Goal: Information Seeking & Learning: Learn about a topic

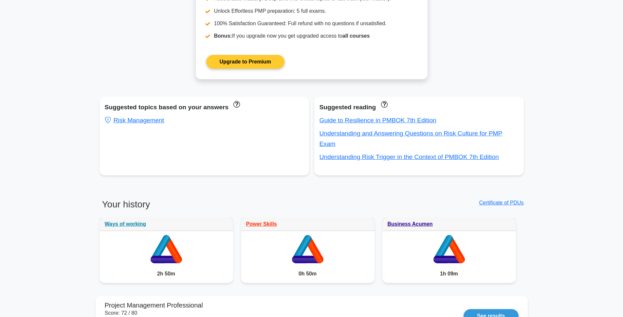
scroll to position [295, 0]
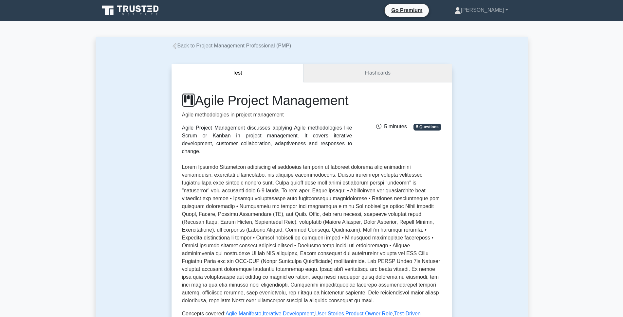
click at [353, 74] on link "Flashcards" at bounding box center [378, 73] width 148 height 19
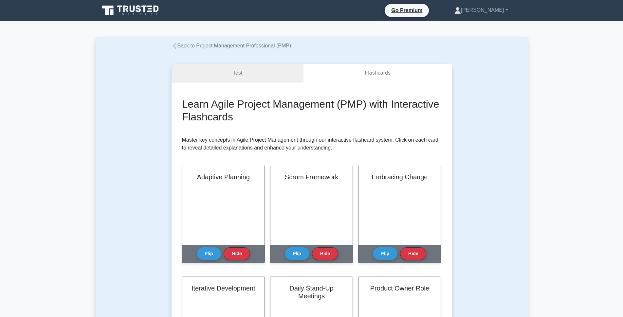
click at [249, 69] on link "Test" at bounding box center [238, 73] width 132 height 19
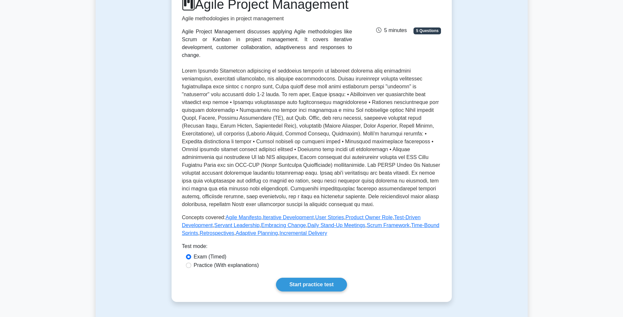
scroll to position [98, 0]
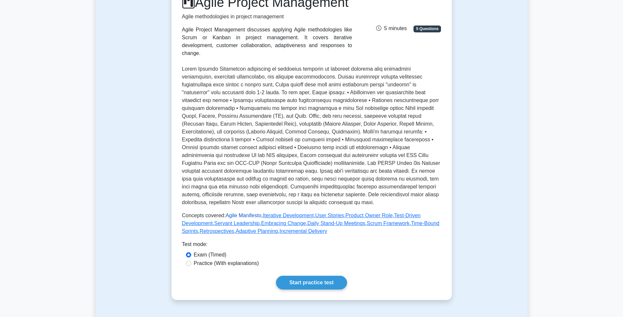
click at [244, 218] on link "Agile Manifesto" at bounding box center [244, 216] width 36 height 6
click at [399, 224] on link "Test-Driven Development" at bounding box center [301, 219] width 239 height 13
click at [246, 234] on link "Adaptive Planning" at bounding box center [257, 232] width 42 height 6
click at [292, 234] on link "Incremental Delivery" at bounding box center [303, 232] width 48 height 6
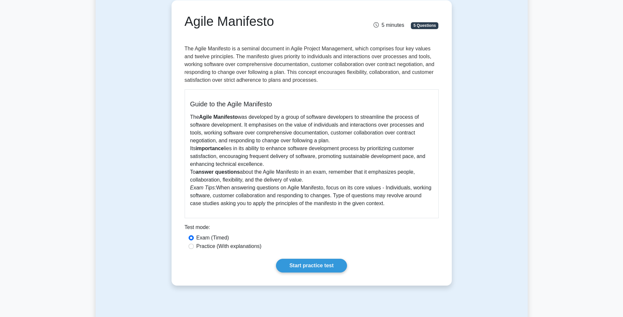
scroll to position [66, 0]
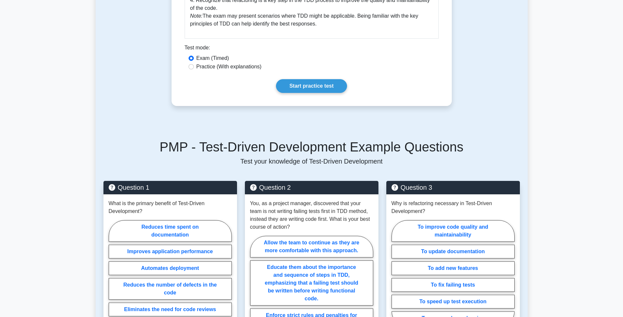
scroll to position [312, 0]
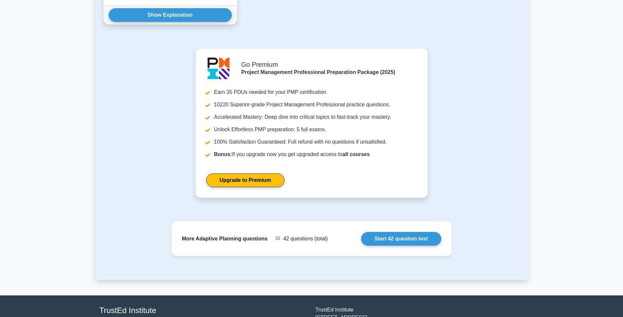
scroll to position [794, 0]
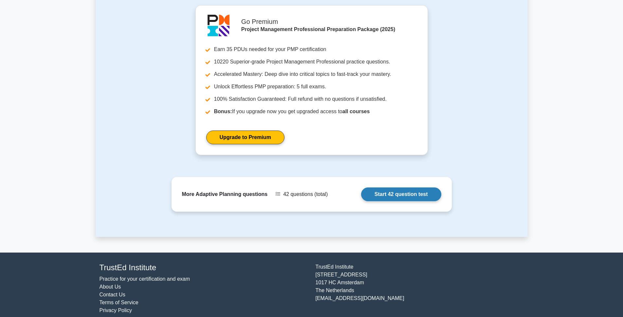
click at [399, 188] on link "Start 42 question test" at bounding box center [401, 195] width 80 height 14
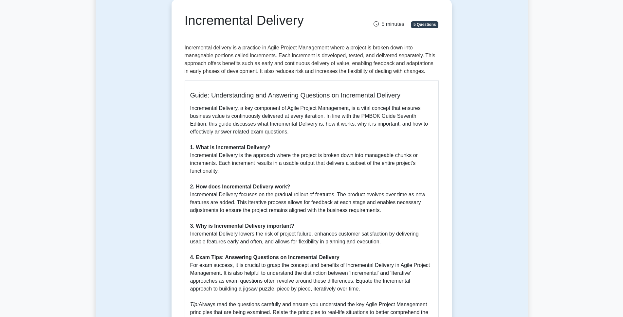
scroll to position [33, 0]
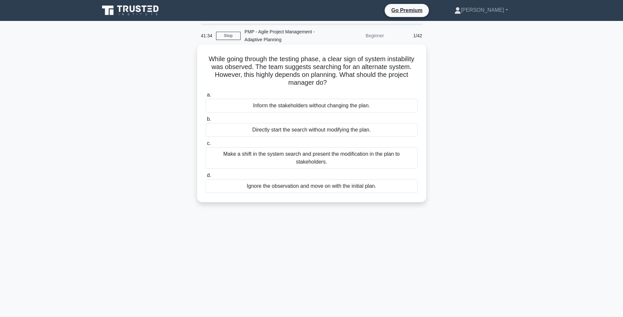
click at [361, 161] on div "Make a shift in the system search and present the modification in the plan to s…" at bounding box center [312, 158] width 212 height 22
click at [206, 146] on input "c. Make a shift in the system search and present the modification in the plan t…" at bounding box center [206, 144] width 0 height 4
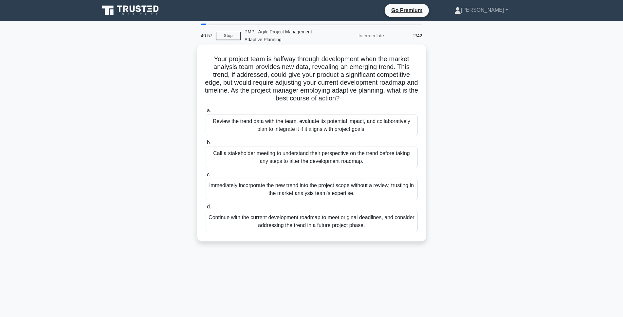
click at [329, 124] on div "Review the trend data with the team, evaluate its potential impact, and collabo…" at bounding box center [312, 126] width 212 height 22
click at [206, 113] on input "a. Review the trend data with the team, evaluate its potential impact, and coll…" at bounding box center [206, 111] width 0 height 4
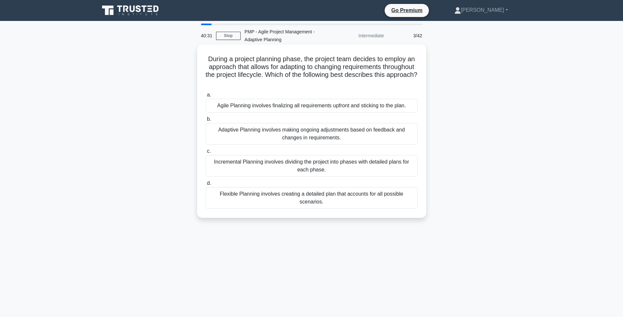
click at [326, 137] on div "Adaptive Planning involves making ongoing adjustments based on feedback and cha…" at bounding box center [312, 134] width 212 height 22
click at [206, 122] on input "b. Adaptive Planning involves making ongoing adjustments based on feedback and …" at bounding box center [206, 119] width 0 height 4
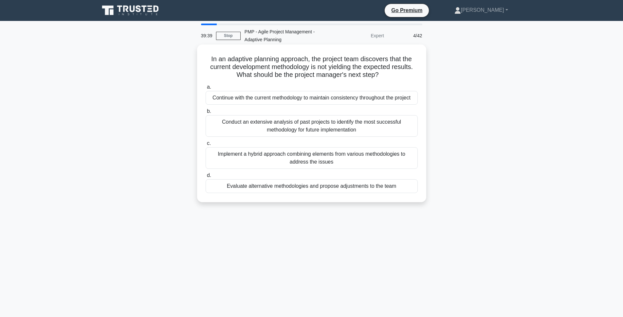
click at [313, 189] on div "Evaluate alternative methodologies and propose adjustments to the team" at bounding box center [312, 187] width 212 height 14
click at [206, 178] on input "d. Evaluate alternative methodologies and propose adjustments to the team" at bounding box center [206, 176] width 0 height 4
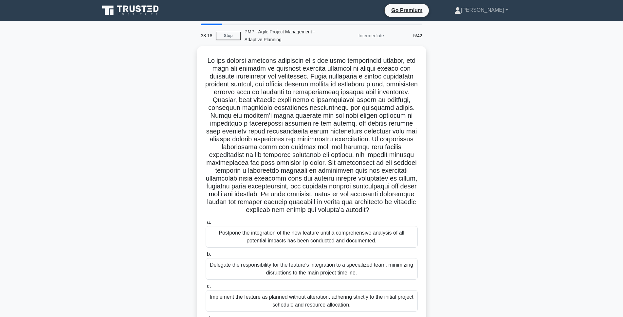
scroll to position [55, 0]
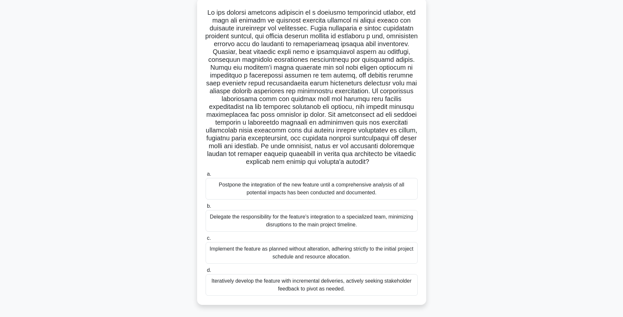
click at [334, 286] on div "Iteratively develop the feature with incremental deliveries, actively seeking s…" at bounding box center [312, 285] width 212 height 22
click at [206, 273] on input "d. Iteratively develop the feature with incremental deliveries, actively seekin…" at bounding box center [206, 271] width 0 height 4
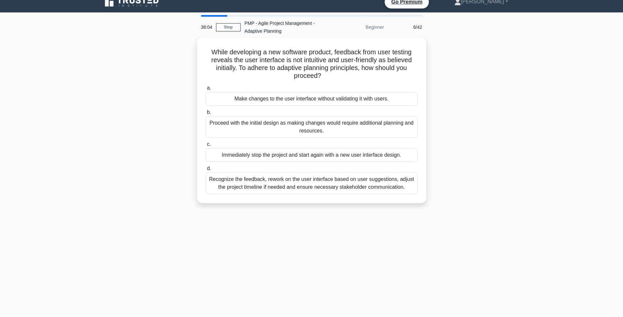
scroll to position [0, 0]
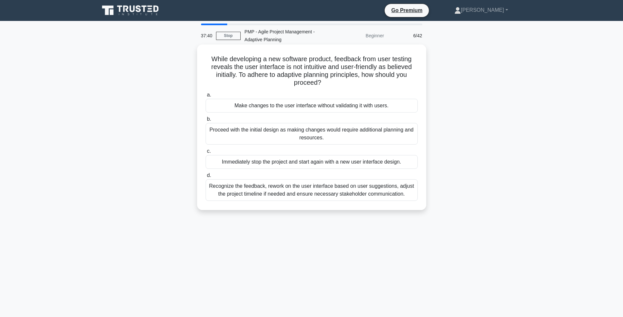
click at [347, 195] on div "Recognize the feedback, rework on the user interface based on user suggestions,…" at bounding box center [312, 191] width 212 height 22
click at [206, 178] on input "d. Recognize the feedback, rework on the user interface based on user suggestio…" at bounding box center [206, 176] width 0 height 4
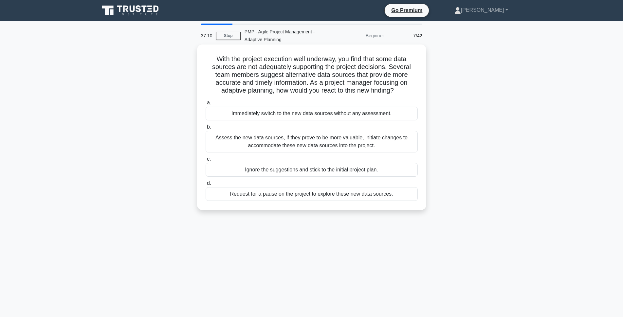
click at [344, 140] on div "Assess the new data sources, if they prove to be more valuable, initiate change…" at bounding box center [312, 142] width 212 height 22
click at [206, 129] on input "b. Assess the new data sources, if they prove to be more valuable, initiate cha…" at bounding box center [206, 127] width 0 height 4
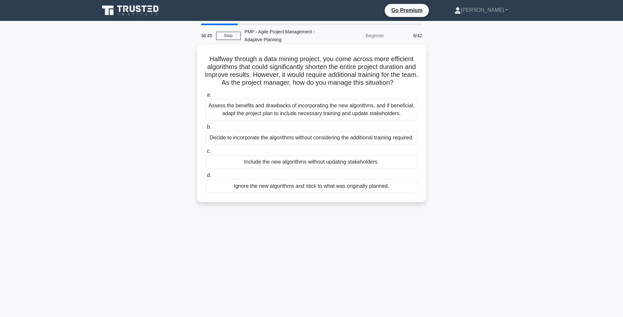
click at [368, 121] on div "Assess the benefits and drawbacks of incorporating the new algorithms, and if b…" at bounding box center [312, 110] width 212 height 22
click at [206, 97] on input "a. Assess the benefits and drawbacks of incorporating the new algorithms, and i…" at bounding box center [206, 95] width 0 height 4
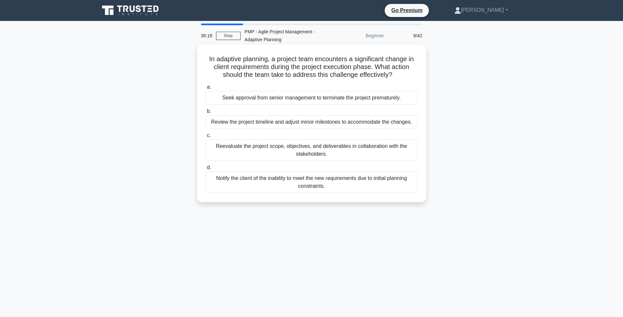
click at [359, 150] on div "Reevaluate the project scope, objectives, and deliverables in collaboration wit…" at bounding box center [312, 151] width 212 height 22
click at [206, 138] on input "c. Reevaluate the project scope, objectives, and deliverables in collaboration …" at bounding box center [206, 136] width 0 height 4
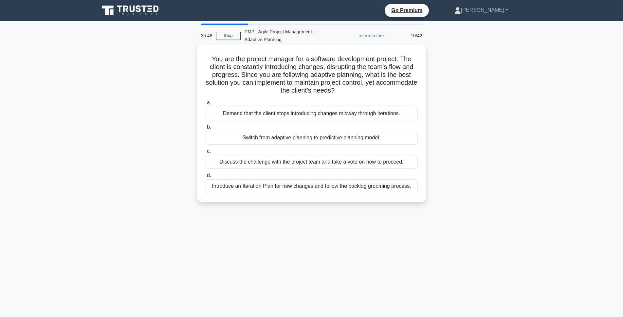
click at [336, 189] on div "Introduce an Iteration Plan for new changes and follow the backlog grooming pro…" at bounding box center [312, 187] width 212 height 14
click at [206, 178] on input "d. Introduce an Iteration Plan for new changes and follow the backlog grooming …" at bounding box center [206, 176] width 0 height 4
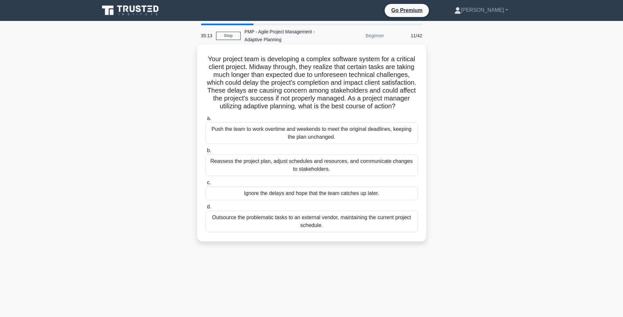
click at [359, 176] on div "Reassess the project plan, adjust schedules and resources, and communicate chan…" at bounding box center [312, 166] width 212 height 22
click at [206, 153] on input "b. Reassess the project plan, adjust schedules and resources, and communicate c…" at bounding box center [206, 151] width 0 height 4
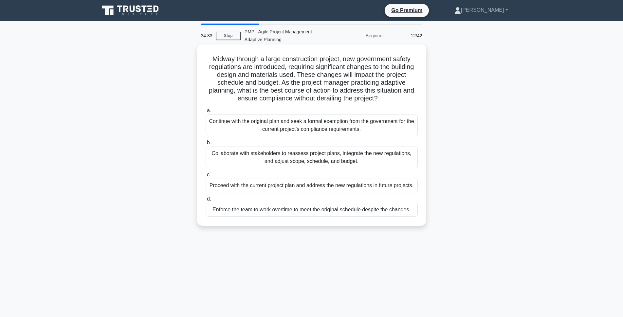
click at [352, 164] on div "Collaborate with stakeholders to reassess project plans, integrate the new regu…" at bounding box center [312, 158] width 212 height 22
click at [206, 145] on input "b. Collaborate with stakeholders to reassess project plans, integrate the new r…" at bounding box center [206, 143] width 0 height 4
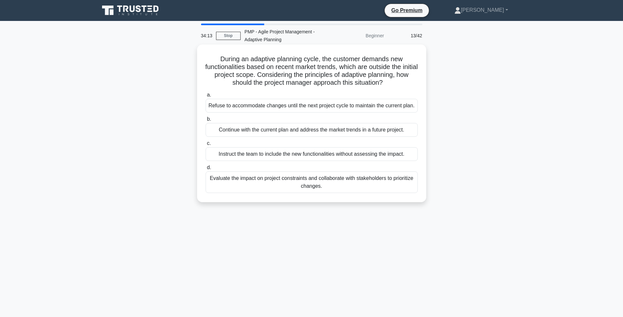
click at [376, 184] on div "Evaluate the impact on project constraints and collaborate with stakeholders to…" at bounding box center [312, 183] width 212 height 22
click at [206, 170] on input "d. Evaluate the impact on project constraints and collaborate with stakeholders…" at bounding box center [206, 168] width 0 height 4
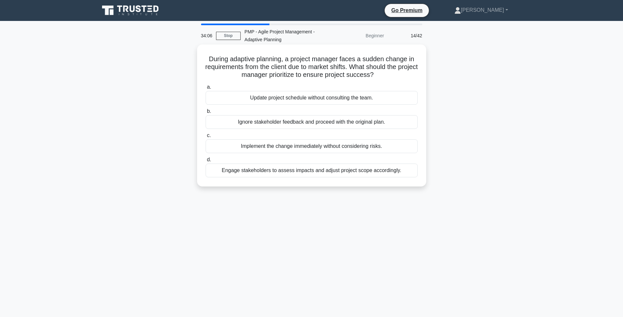
click at [343, 174] on div "Engage stakeholders to assess impacts and adjust project scope accordingly." at bounding box center [312, 171] width 212 height 14
click at [206, 162] on input "d. Engage stakeholders to assess impacts and adjust project scope accordingly." at bounding box center [206, 160] width 0 height 4
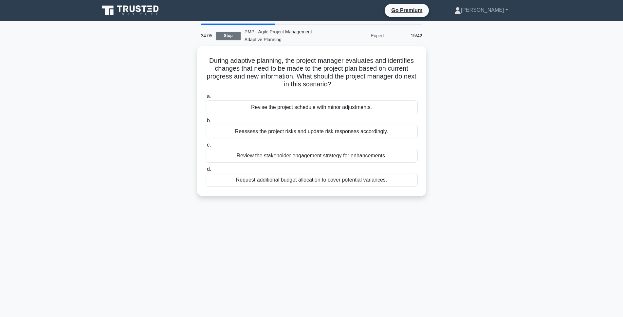
click at [230, 34] on link "Stop" at bounding box center [228, 36] width 25 height 8
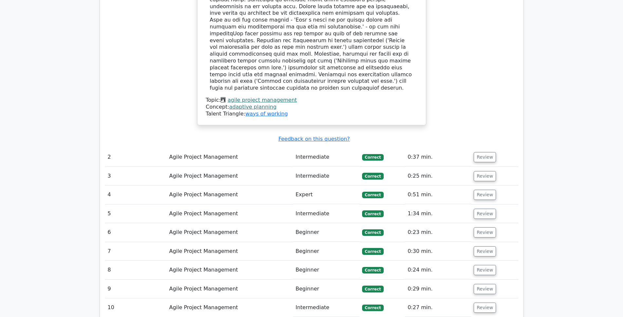
scroll to position [688, 0]
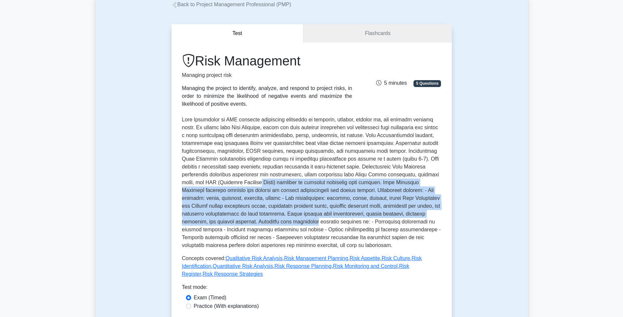
scroll to position [131, 0]
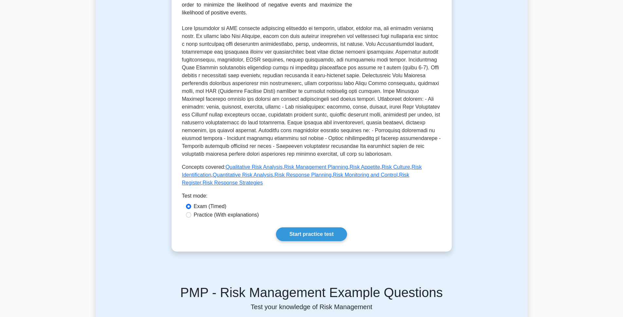
click at [285, 194] on div "Test mode:" at bounding box center [311, 197] width 259 height 10
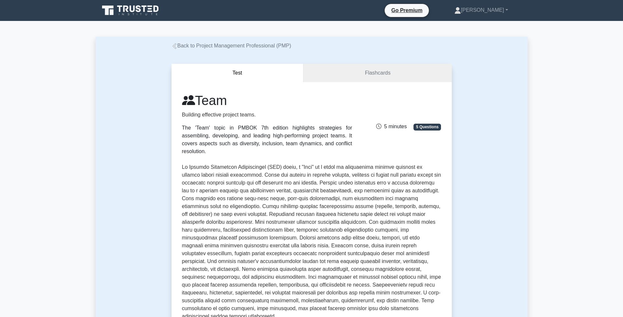
click at [272, 128] on div "The 'Team' topic in PMBOK 7th edition highlights strategies for assembling, dev…" at bounding box center [267, 139] width 170 height 31
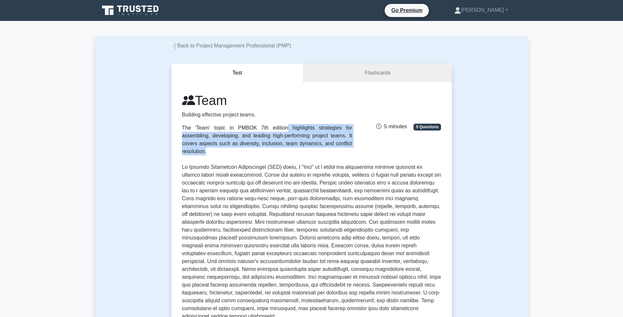
click at [272, 128] on div "The 'Team' topic in PMBOK 7th edition highlights strategies for assembling, dev…" at bounding box center [267, 139] width 170 height 31
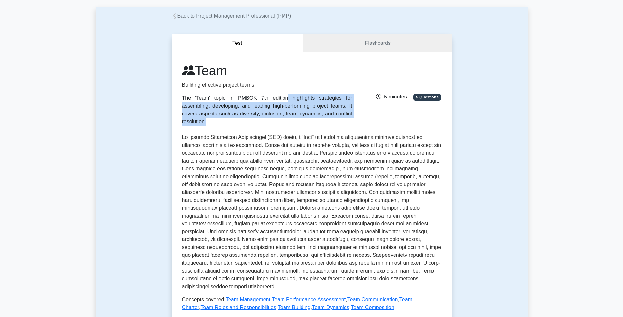
scroll to position [66, 0]
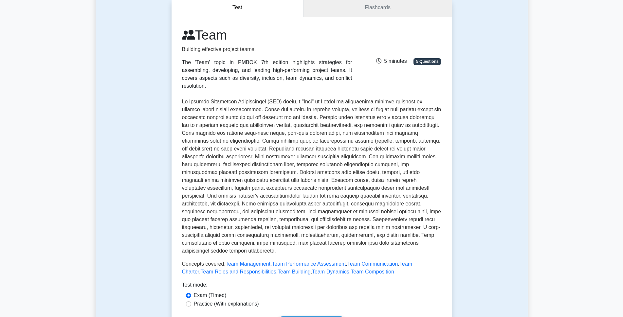
click at [260, 168] on p at bounding box center [311, 176] width 259 height 157
click at [312, 269] on link "Team Dynamics" at bounding box center [330, 272] width 37 height 6
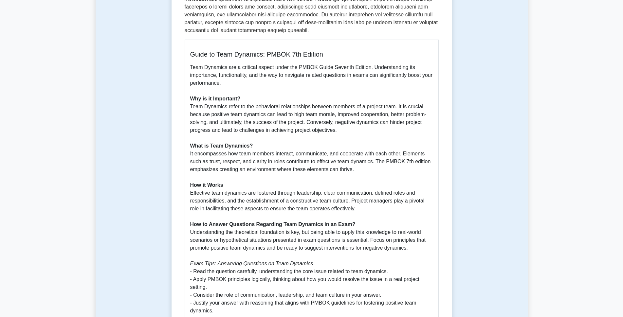
scroll to position [131, 0]
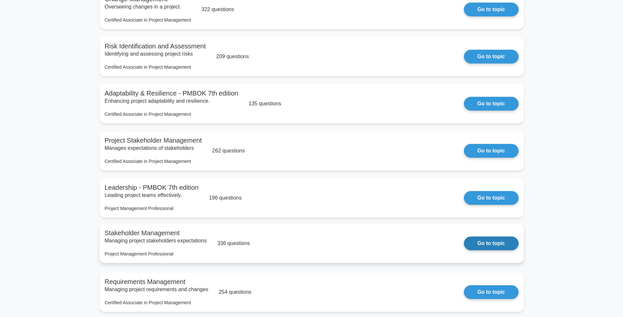
scroll to position [846, 0]
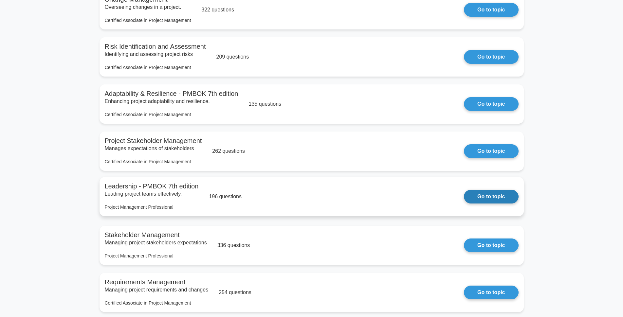
click at [500, 203] on link "Go to topic" at bounding box center [491, 197] width 54 height 14
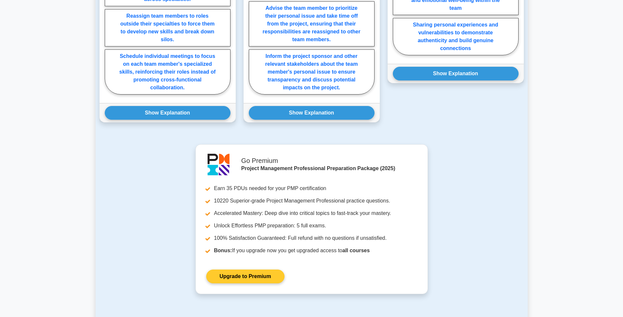
scroll to position [799, 0]
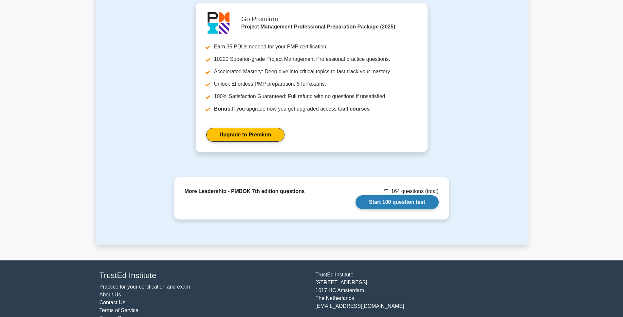
click at [384, 196] on link "Start 100 question test" at bounding box center [397, 203] width 83 height 14
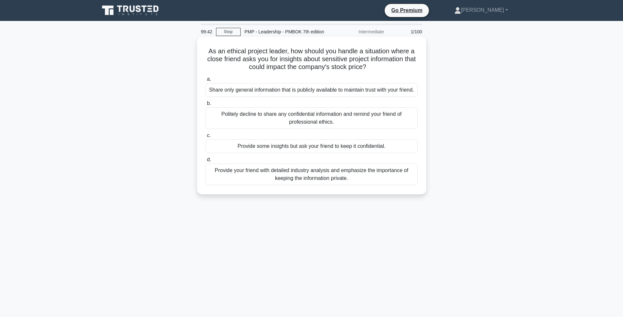
click at [319, 124] on div "Politely decline to share any confidential information and remind your friend o…" at bounding box center [312, 118] width 212 height 22
click at [206, 106] on input "b. Politely decline to share any confidential information and remind your frien…" at bounding box center [206, 104] width 0 height 4
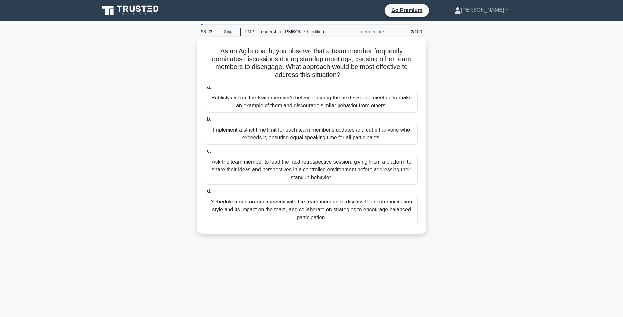
click at [327, 212] on div "Schedule a one-on-one meeting with the team member to discuss their communicati…" at bounding box center [312, 209] width 212 height 29
click at [206, 194] on input "d. Schedule a one-on-one meeting with the team member to discuss their communic…" at bounding box center [206, 191] width 0 height 4
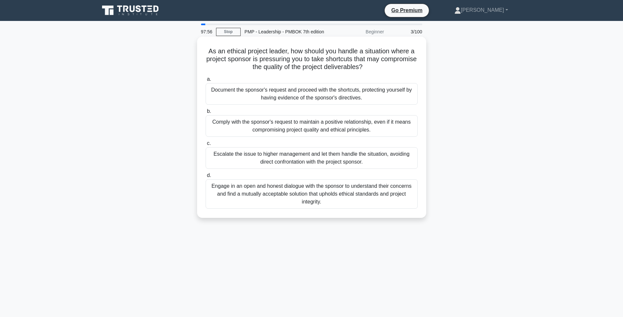
click at [327, 198] on div "Engage in an open and honest dialogue with the sponsor to understand their conc…" at bounding box center [312, 194] width 212 height 29
click at [206, 178] on input "d. Engage in an open and honest dialogue with the sponsor to understand their c…" at bounding box center [206, 176] width 0 height 4
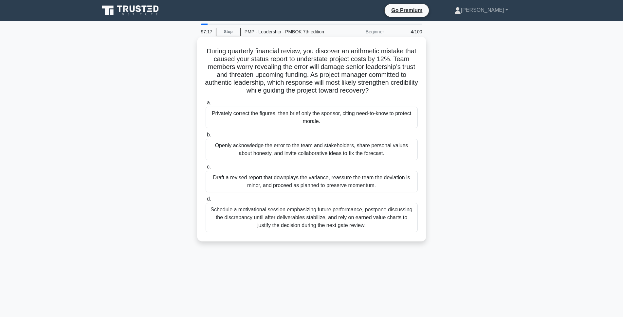
click at [365, 154] on div "Openly acknowledge the error to the team and stakeholders, share personal value…" at bounding box center [312, 150] width 212 height 22
click at [206, 137] on input "b. Openly acknowledge the error to the team and stakeholders, share personal va…" at bounding box center [206, 135] width 0 height 4
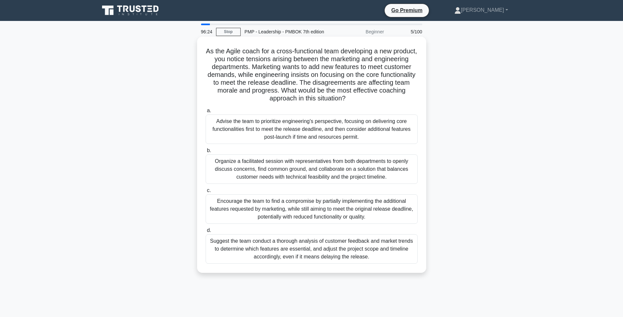
click at [327, 165] on div "Organize a facilitated session with representatives from both departments to op…" at bounding box center [312, 169] width 212 height 29
click at [206, 153] on input "b. Organize a facilitated session with representatives from both departments to…" at bounding box center [206, 151] width 0 height 4
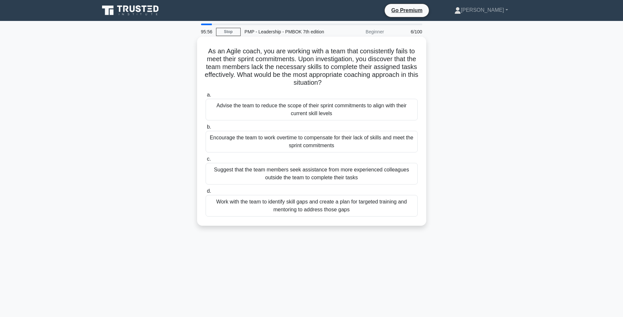
click at [329, 209] on div "Work with the team to identify skill gaps and create a plan for targeted traini…" at bounding box center [312, 206] width 212 height 22
click at [206, 194] on input "d. Work with the team to identify skill gaps and create a plan for targeted tra…" at bounding box center [206, 191] width 0 height 4
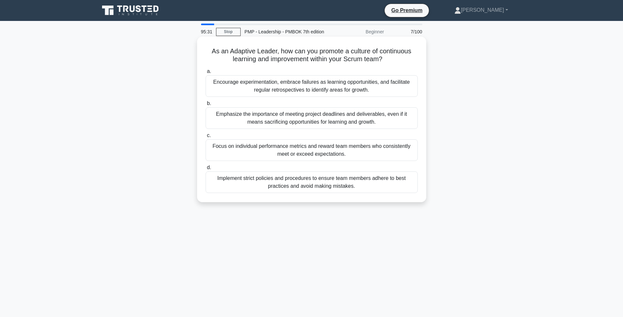
click at [273, 91] on div "Encourage experimentation, embrace failures as learning opportunities, and faci…" at bounding box center [312, 86] width 212 height 22
click at [206, 74] on input "a. Encourage experimentation, embrace failures as learning opportunities, and f…" at bounding box center [206, 71] width 0 height 4
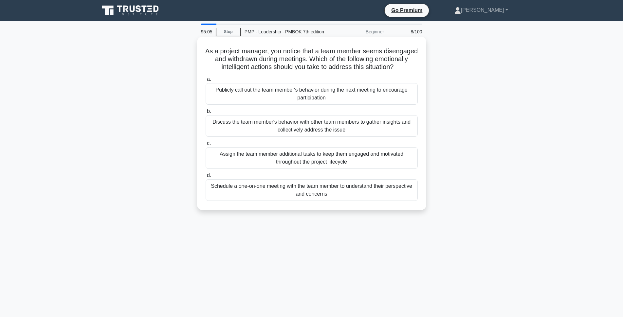
click at [322, 201] on div "Schedule a one-on-one meeting with the team member to understand their perspect…" at bounding box center [312, 191] width 212 height 22
click at [206, 178] on input "d. Schedule a one-on-one meeting with the team member to understand their persp…" at bounding box center [206, 176] width 0 height 4
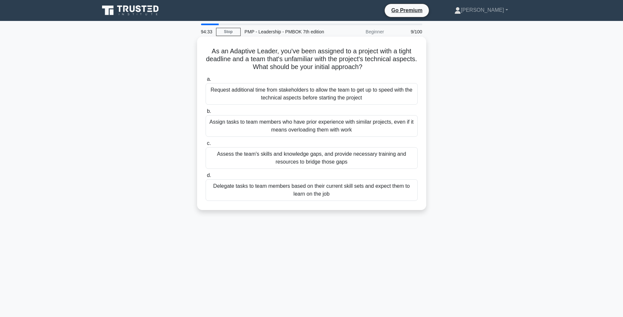
click at [287, 160] on div "Assess the team's skills and knowledge gaps, and provide necessary training and…" at bounding box center [312, 158] width 212 height 22
click at [206, 146] on input "c. Assess the team's skills and knowledge gaps, and provide necessary training …" at bounding box center [206, 144] width 0 height 4
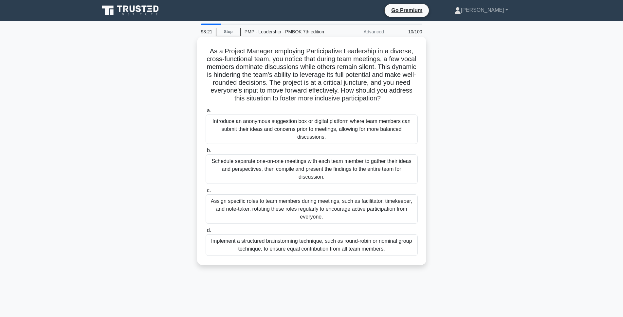
click at [287, 247] on div "Implement a structured brainstorming technique, such as round-robin or nominal …" at bounding box center [312, 246] width 212 height 22
click at [206, 233] on input "d. Implement a structured brainstorming technique, such as round-robin or nomin…" at bounding box center [206, 231] width 0 height 4
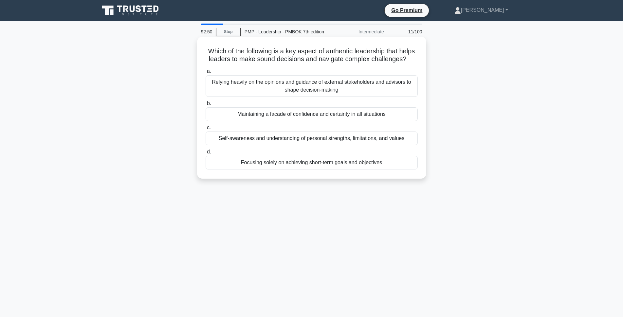
click at [255, 145] on div "Self-awareness and understanding of personal strengths, limitations, and values" at bounding box center [312, 139] width 212 height 14
click at [206, 130] on input "c. Self-awareness and understanding of personal strengths, limitations, and val…" at bounding box center [206, 128] width 0 height 4
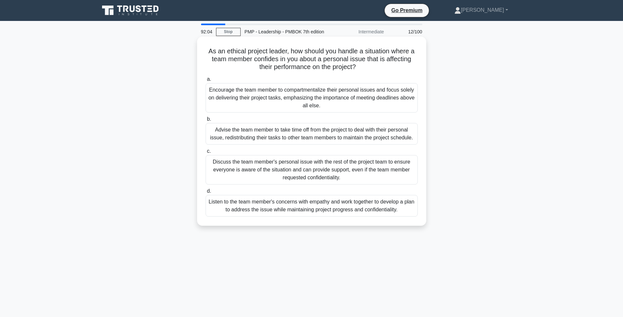
click at [303, 206] on div "Listen to the team member's concerns with empathy and work together to develop …" at bounding box center [312, 206] width 212 height 22
click at [206, 194] on input "d. Listen to the team member's concerns with empathy and work together to devel…" at bounding box center [206, 191] width 0 height 4
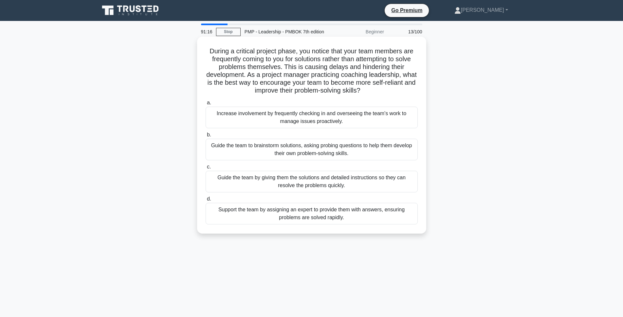
click at [321, 155] on div "Guide the team to brainstorm solutions, asking probing questions to help them d…" at bounding box center [312, 150] width 212 height 22
click at [206, 137] on input "b. Guide the team to brainstorm solutions, asking probing questions to help the…" at bounding box center [206, 135] width 0 height 4
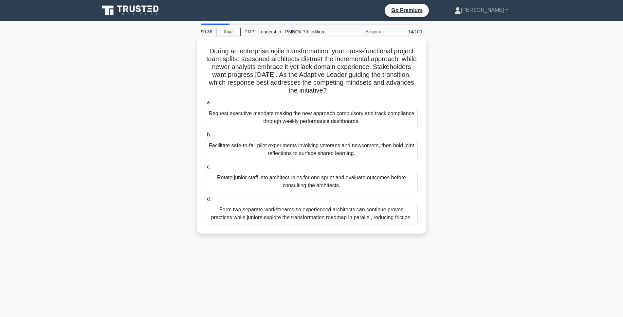
click at [225, 151] on div "Facilitate safe-to-fail pilot experiments involving veterans and newcomers, the…" at bounding box center [312, 150] width 212 height 22
click at [206, 137] on input "b. Facilitate safe-to-fail pilot experiments involving veterans and newcomers, …" at bounding box center [206, 135] width 0 height 4
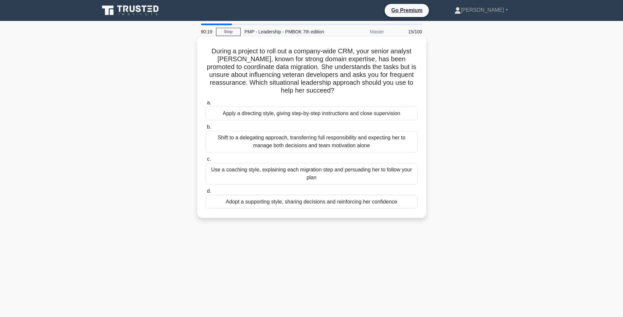
click at [265, 205] on div "Adopt a supporting style, sharing decisions and reinforcing her confidence" at bounding box center [312, 202] width 212 height 14
click at [206, 194] on input "d. Adopt a supporting style, sharing decisions and reinforcing her confidence" at bounding box center [206, 191] width 0 height 4
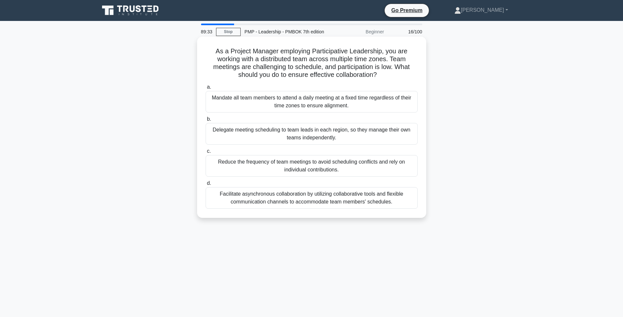
click at [288, 200] on div "Facilitate asynchronous collaboration by utilizing collaborative tools and flex…" at bounding box center [312, 198] width 212 height 22
click at [206, 186] on input "d. Facilitate asynchronous collaboration by utilizing collaborative tools and f…" at bounding box center [206, 183] width 0 height 4
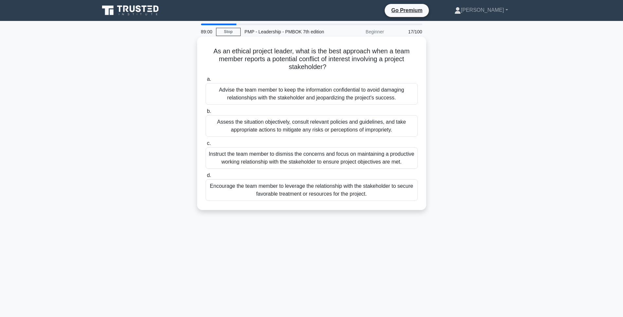
click at [280, 121] on div "Assess the situation objectively, consult relevant policies and guidelines, and…" at bounding box center [312, 126] width 212 height 22
click at [206, 114] on input "b. Assess the situation objectively, consult relevant policies and guidelines, …" at bounding box center [206, 111] width 0 height 4
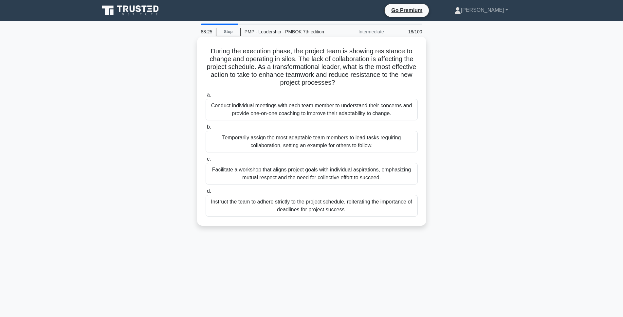
click at [345, 174] on div "Facilitate a workshop that aligns project goals with individual aspirations, em…" at bounding box center [312, 174] width 212 height 22
click at [206, 161] on input "c. Facilitate a workshop that aligns project goals with individual aspirations,…" at bounding box center [206, 159] width 0 height 4
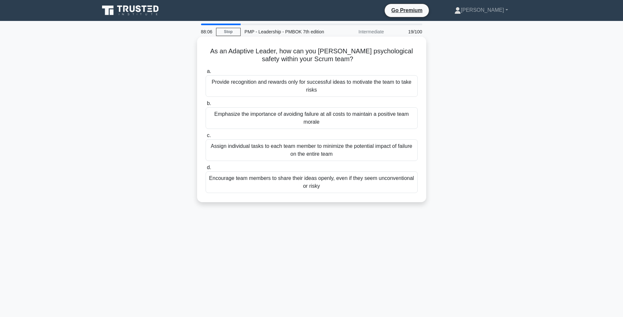
click at [272, 181] on div "Encourage team members to share their ideas openly, even if they seem unconvent…" at bounding box center [312, 183] width 212 height 22
click at [206, 170] on input "d. Encourage team members to share their ideas openly, even if they seem unconv…" at bounding box center [206, 168] width 0 height 4
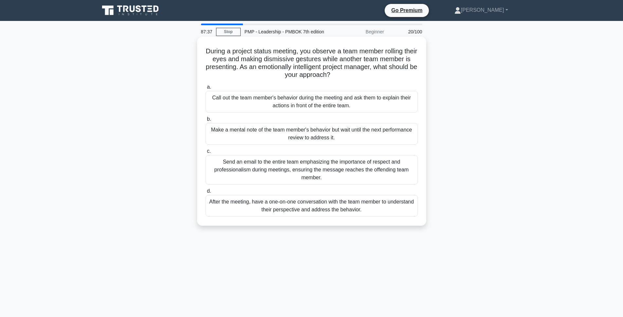
click at [311, 211] on div "After the meeting, have a one-on-one conversation with the team member to under…" at bounding box center [312, 206] width 212 height 22
click at [206, 194] on input "d. After the meeting, have a one-on-one conversation with the team member to un…" at bounding box center [206, 191] width 0 height 4
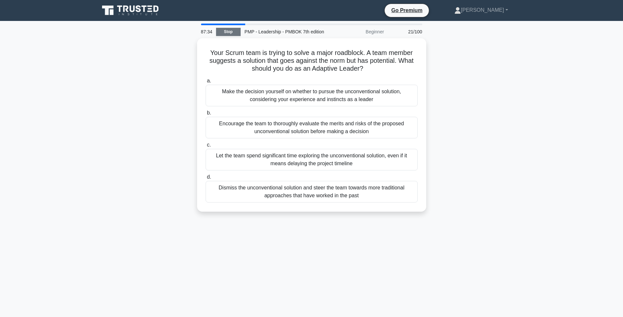
click at [223, 28] on link "Stop" at bounding box center [228, 32] width 25 height 8
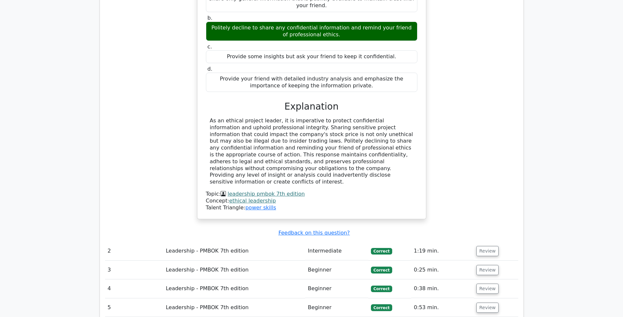
scroll to position [590, 0]
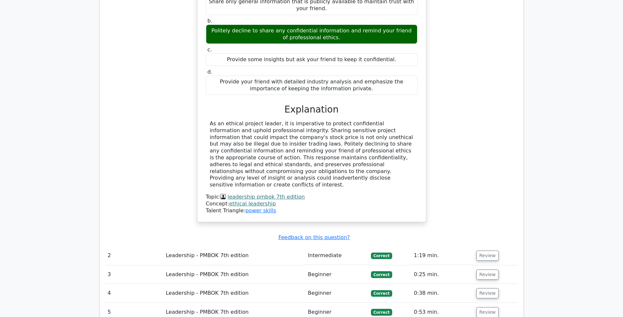
click at [270, 194] on link "leadership pmbok 7th edition" at bounding box center [266, 197] width 77 height 6
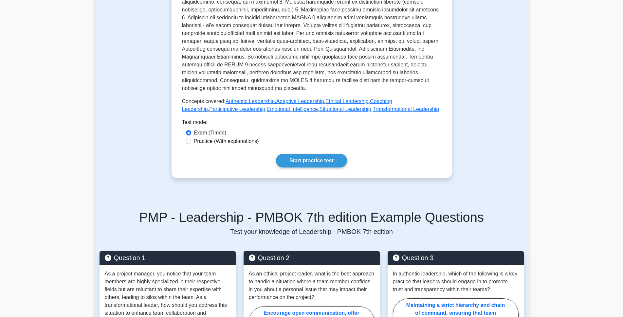
scroll to position [209, 0]
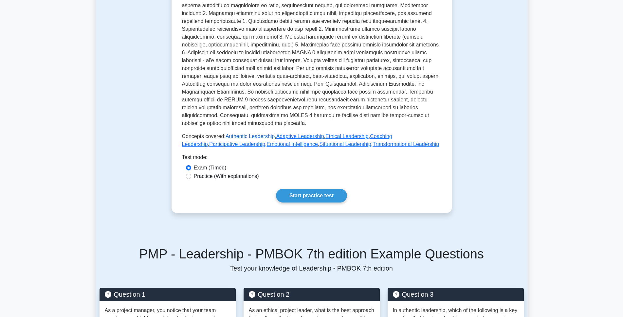
click at [249, 134] on link "Authentic Leadership" at bounding box center [250, 137] width 49 height 6
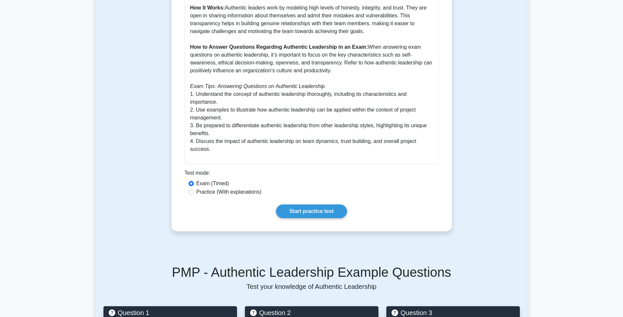
scroll to position [295, 0]
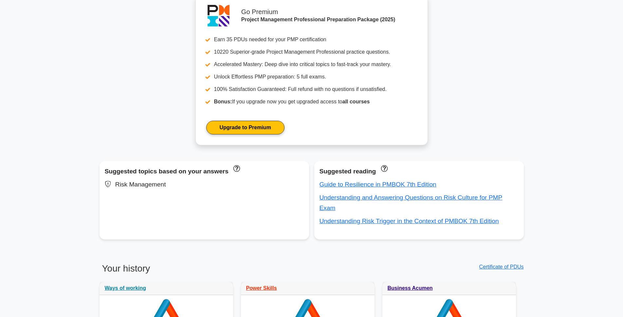
scroll to position [328, 0]
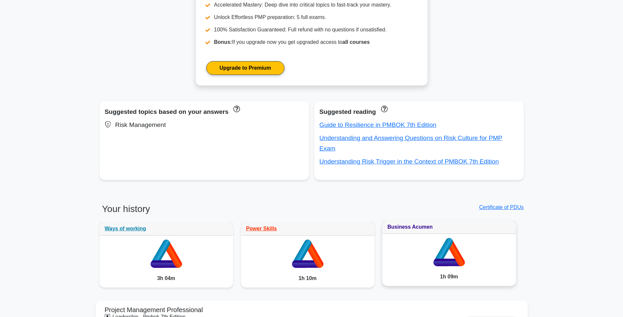
click at [416, 224] on link "Business Acumen" at bounding box center [410, 227] width 45 height 6
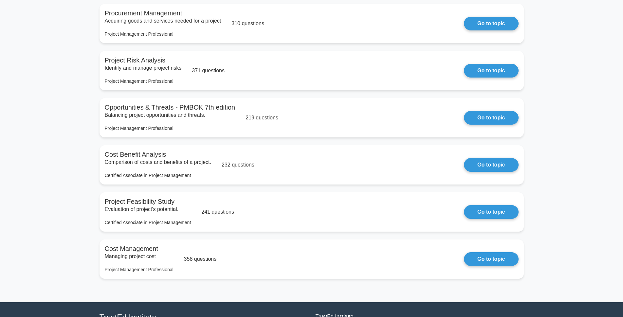
scroll to position [655, 0]
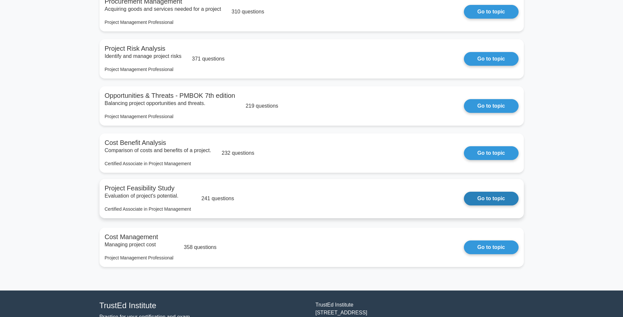
click at [489, 205] on link "Go to topic" at bounding box center [491, 199] width 54 height 14
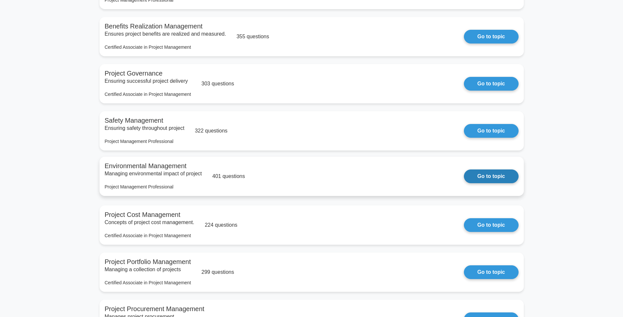
scroll to position [262, 0]
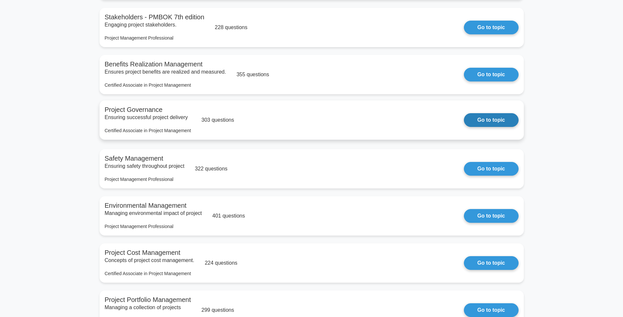
click at [474, 124] on link "Go to topic" at bounding box center [491, 120] width 54 height 14
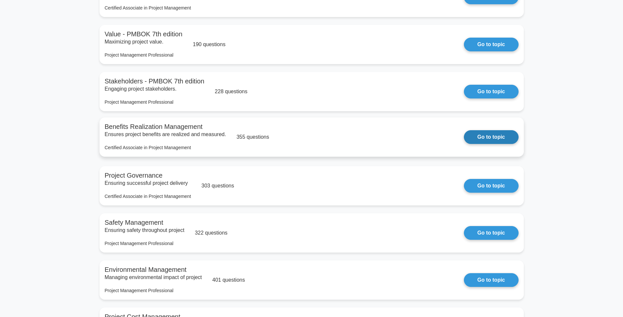
scroll to position [197, 0]
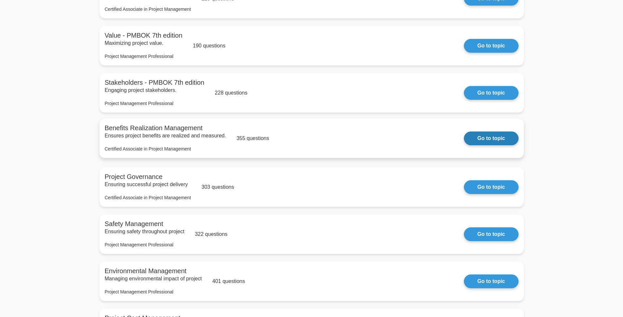
click at [482, 141] on link "Go to topic" at bounding box center [491, 139] width 54 height 14
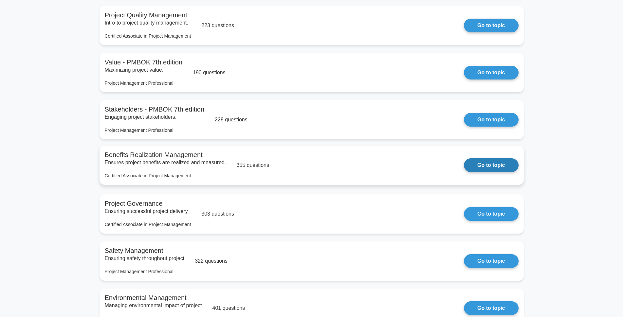
scroll to position [131, 0]
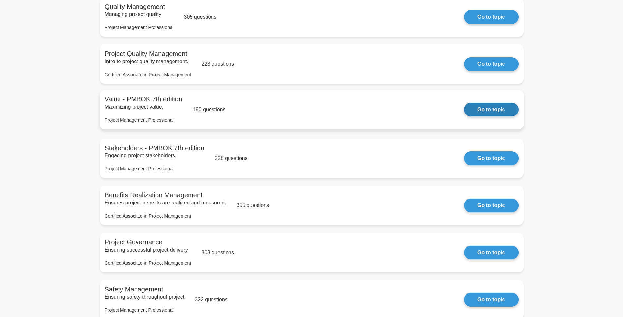
click at [479, 110] on link "Go to topic" at bounding box center [491, 110] width 54 height 14
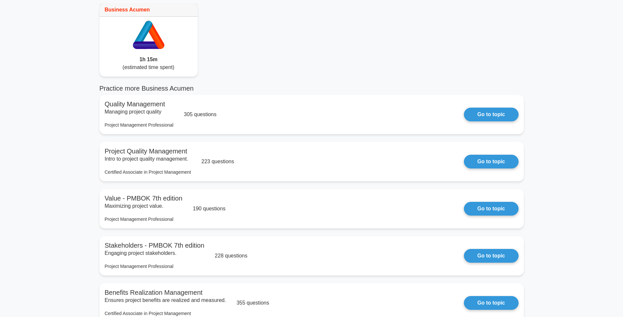
scroll to position [33, 0]
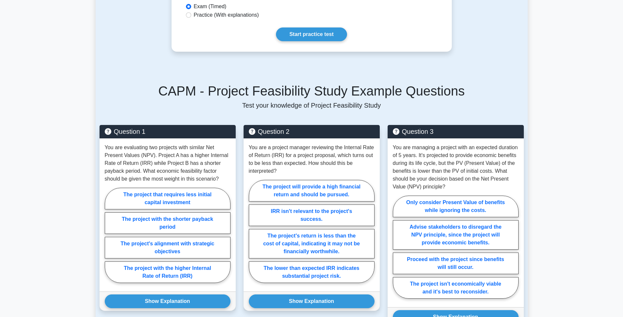
scroll to position [360, 0]
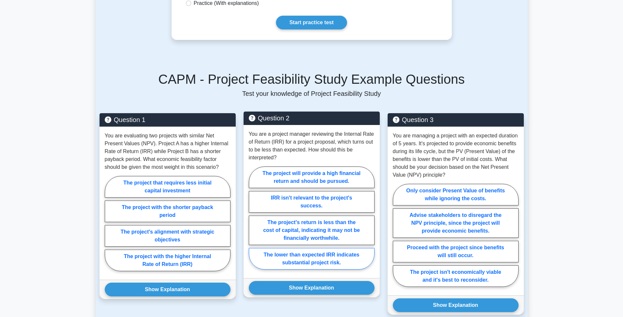
click at [300, 248] on label "The lower than expected IRR indicates substantial project risk." at bounding box center [312, 259] width 126 height 22
click at [253, 222] on input "The lower than expected IRR indicates substantial project risk." at bounding box center [251, 220] width 4 height 4
radio input "true"
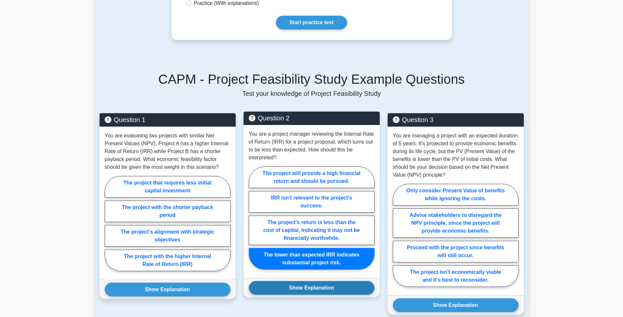
click at [292, 281] on button "Show Explanation" at bounding box center [312, 288] width 126 height 14
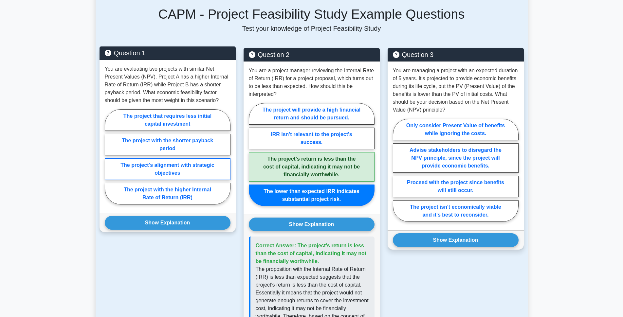
scroll to position [426, 0]
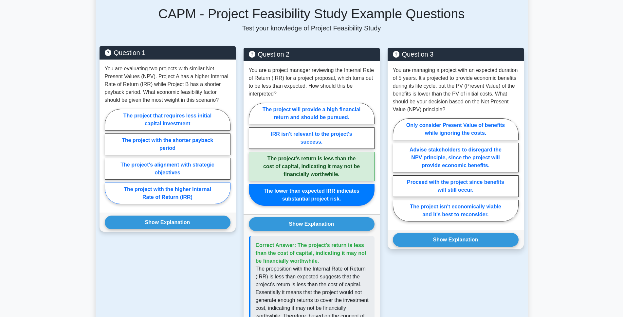
click at [145, 183] on label "The project with the higher Internal Rate of Return (IRR)" at bounding box center [168, 194] width 126 height 22
click at [109, 161] on input "The project with the higher Internal Rate of Return (IRR)" at bounding box center [107, 159] width 4 height 4
radio input "true"
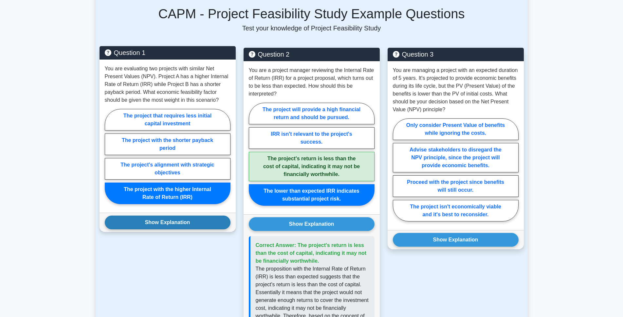
click at [147, 216] on button "Show Explanation" at bounding box center [168, 223] width 126 height 14
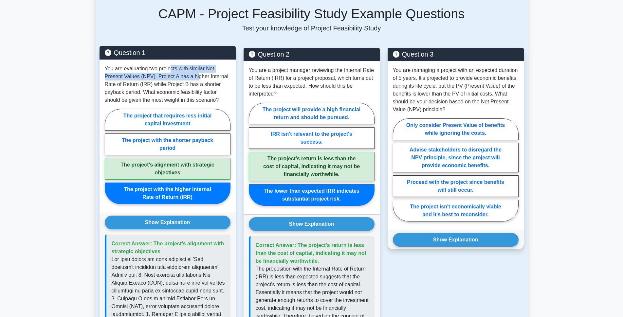
drag, startPoint x: 171, startPoint y: 53, endPoint x: 196, endPoint y: 59, distance: 25.6
click at [196, 65] on p "You are evaluating two projects with similar Net Present Values (NPV). Project …" at bounding box center [168, 84] width 126 height 39
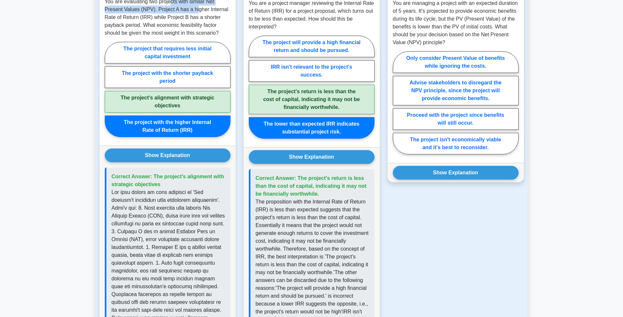
scroll to position [557, 0]
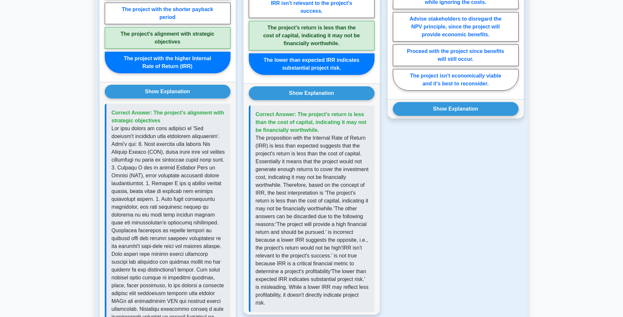
click at [202, 125] on p at bounding box center [169, 270] width 114 height 291
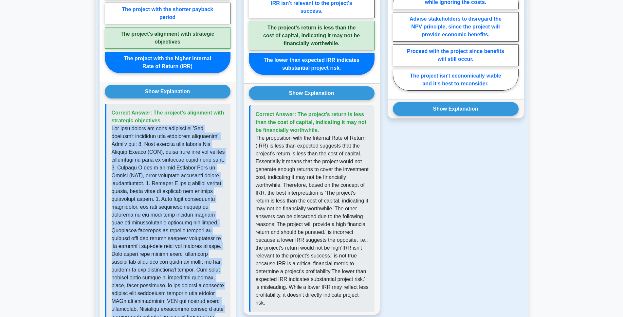
click at [202, 125] on p at bounding box center [169, 270] width 114 height 291
click at [156, 138] on p at bounding box center [169, 270] width 114 height 291
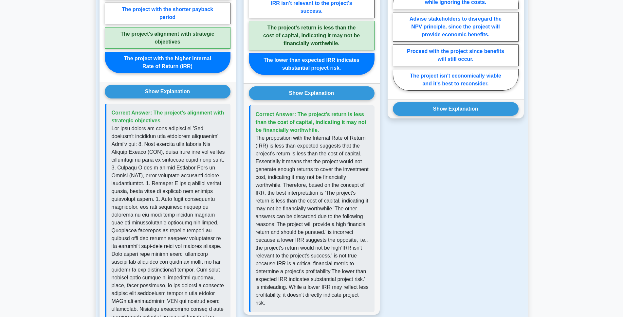
click at [174, 136] on p at bounding box center [169, 270] width 114 height 291
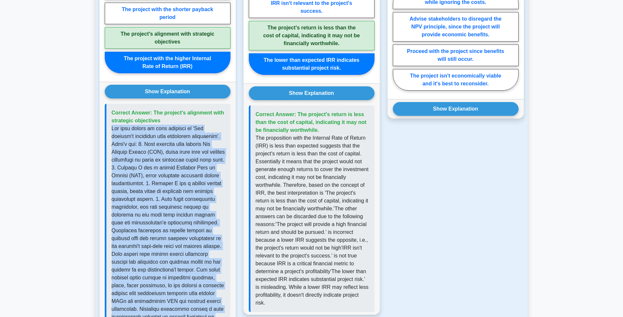
click at [174, 136] on p at bounding box center [169, 270] width 114 height 291
click at [185, 140] on p at bounding box center [169, 270] width 114 height 291
click at [130, 147] on p at bounding box center [169, 270] width 114 height 291
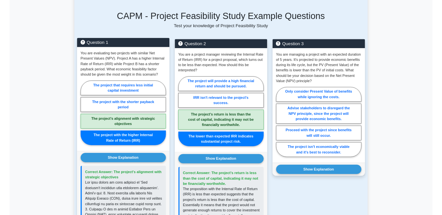
scroll to position [262, 0]
